Goal: Navigation & Orientation: Find specific page/section

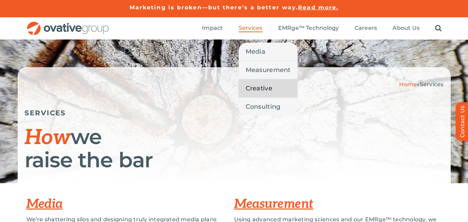
click at [265, 85] on span "Creative" at bounding box center [259, 88] width 27 height 10
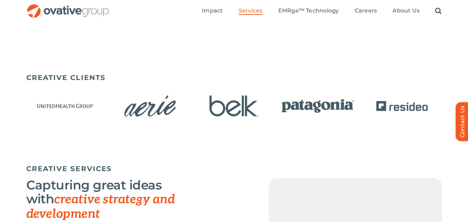
scroll to position [346, 0]
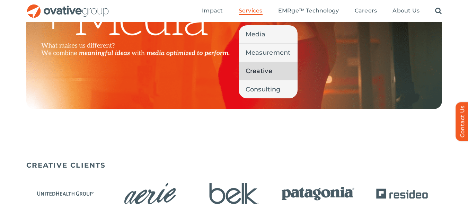
click at [260, 7] on span "Services" at bounding box center [251, 10] width 24 height 7
